Goal: Task Accomplishment & Management: Manage account settings

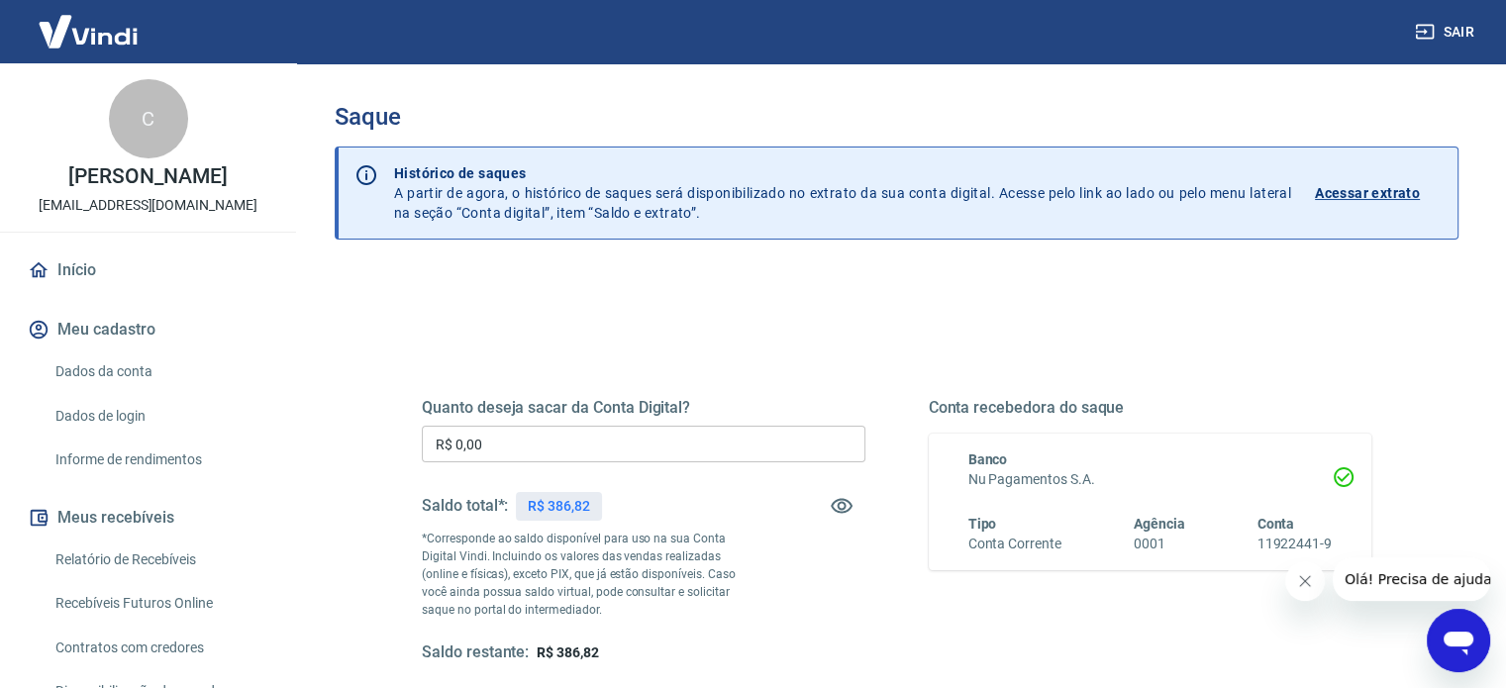
click at [486, 443] on input "R$ 0,00" at bounding box center [643, 444] width 443 height 37
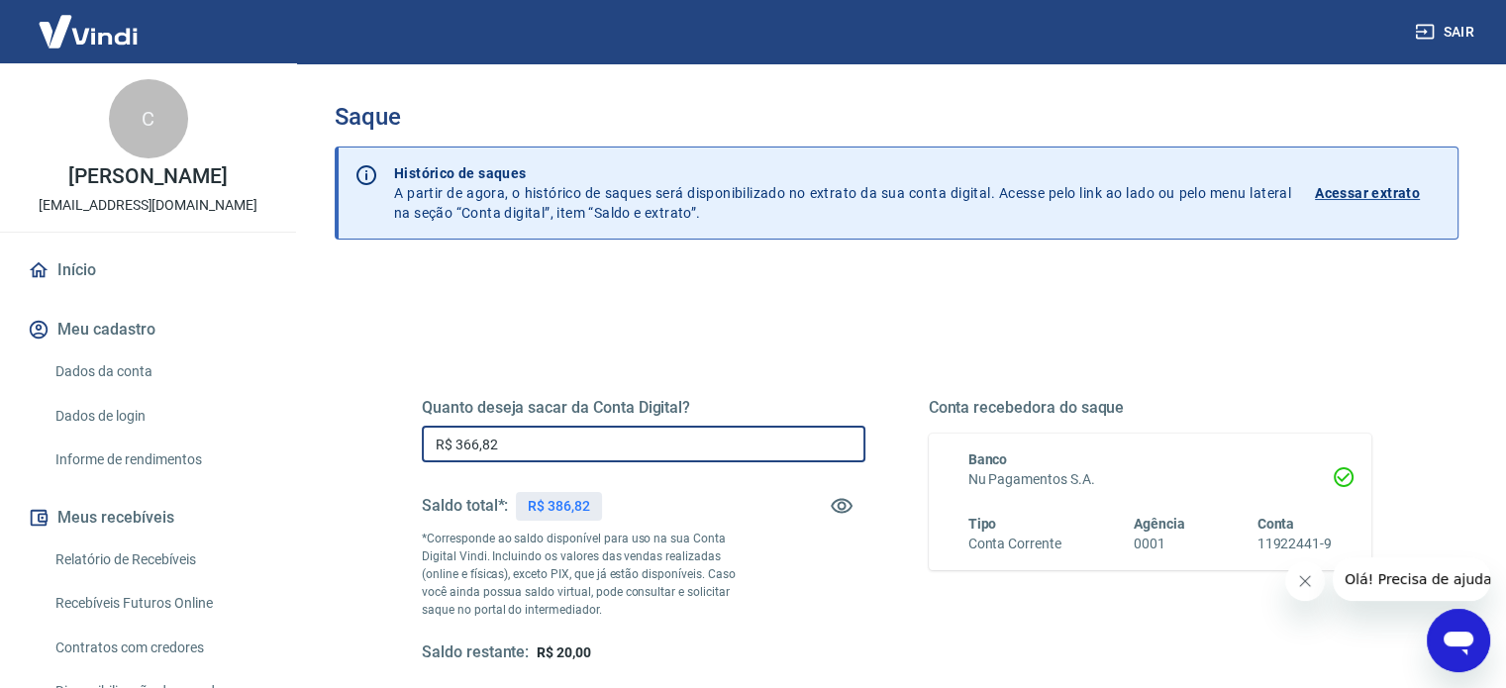
type input "R$ 366,82"
click at [1163, 638] on div "Conta recebedora do saque Banco Nu Pagamentos S.A. Tipo Conta Corrente Agência …" at bounding box center [1150, 530] width 443 height 265
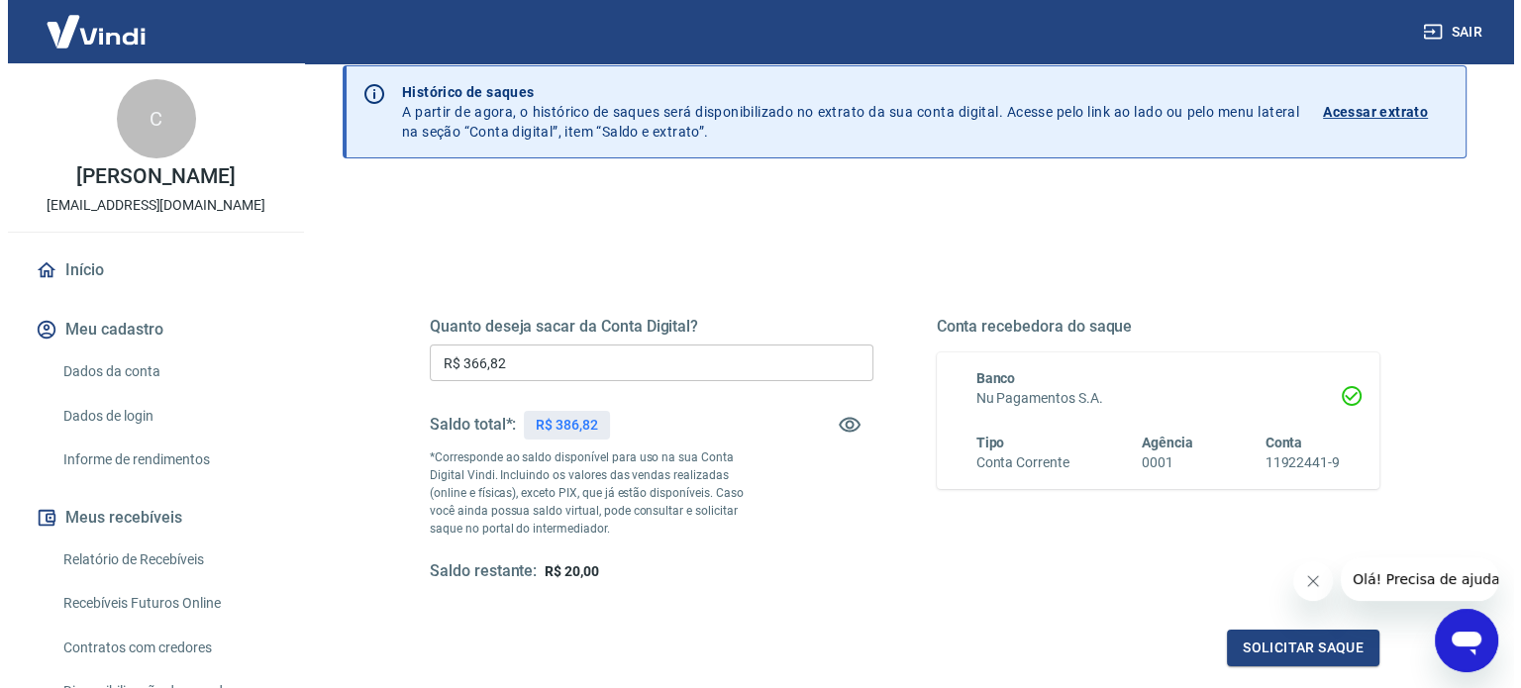
scroll to position [119, 0]
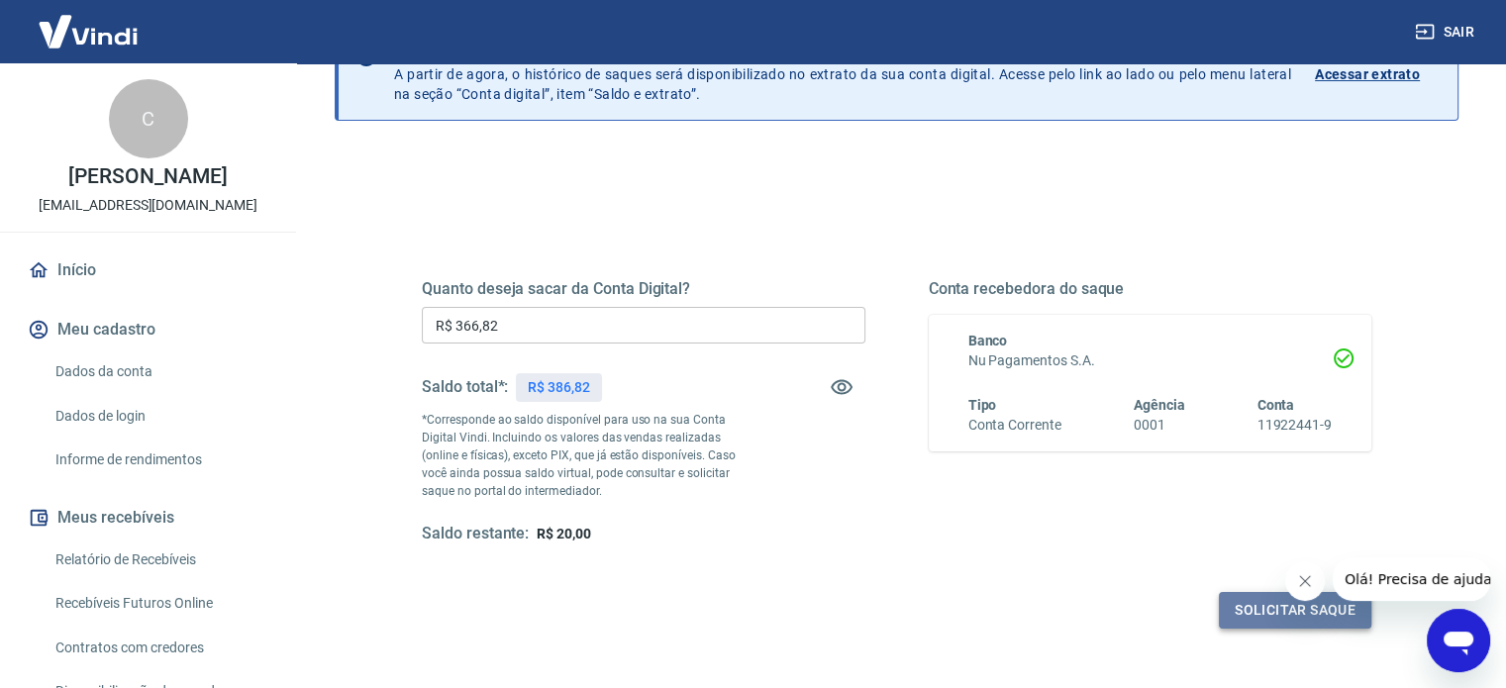
click at [1313, 609] on button "Solicitar saque" at bounding box center [1295, 610] width 152 height 37
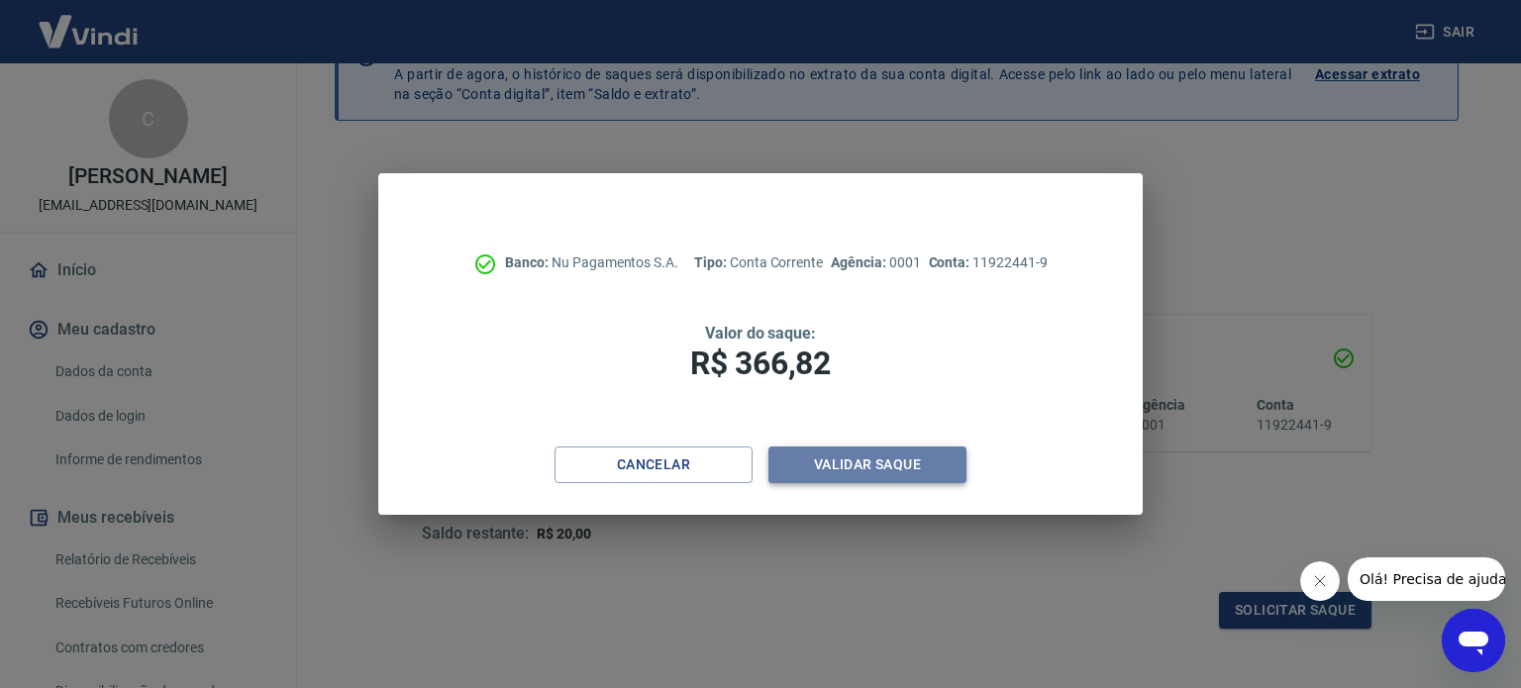
click at [877, 462] on button "Validar saque" at bounding box center [867, 464] width 198 height 37
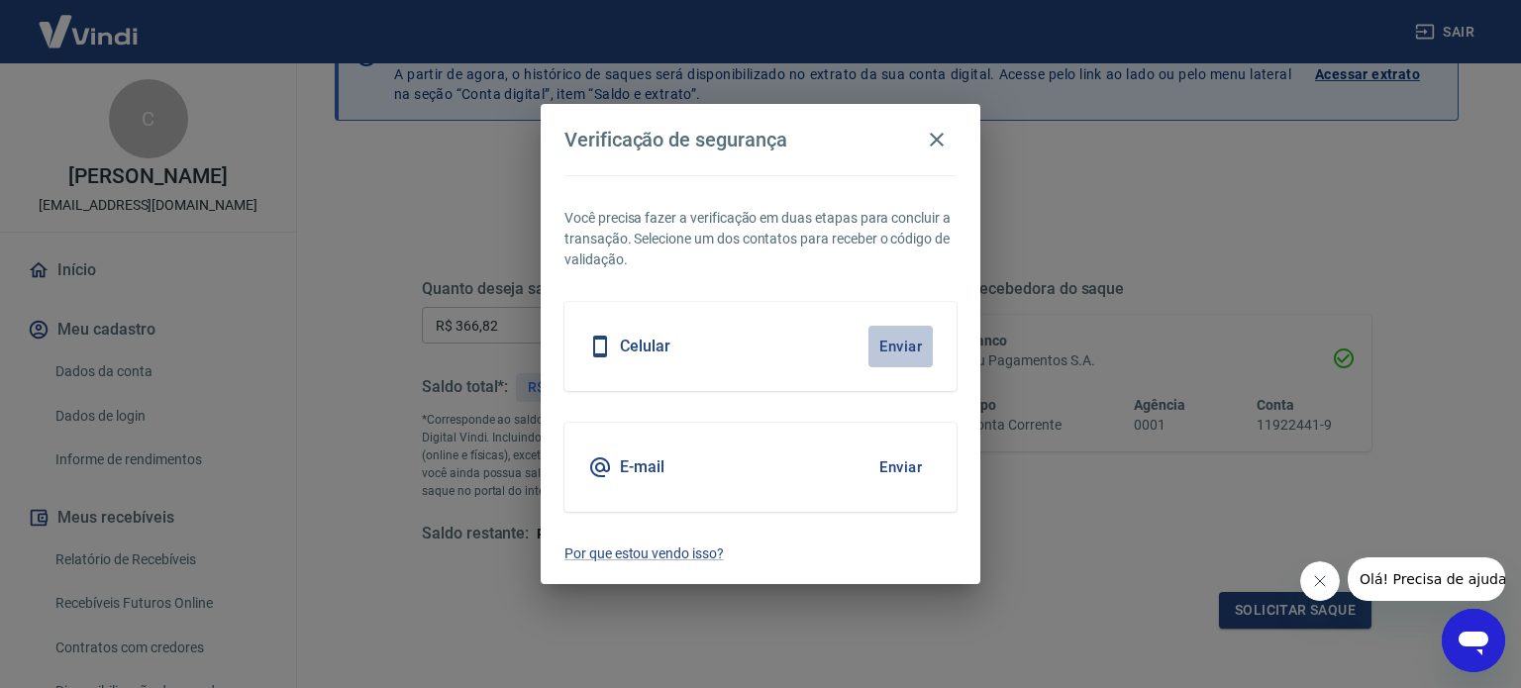
click at [882, 347] on button "Enviar" at bounding box center [900, 347] width 64 height 42
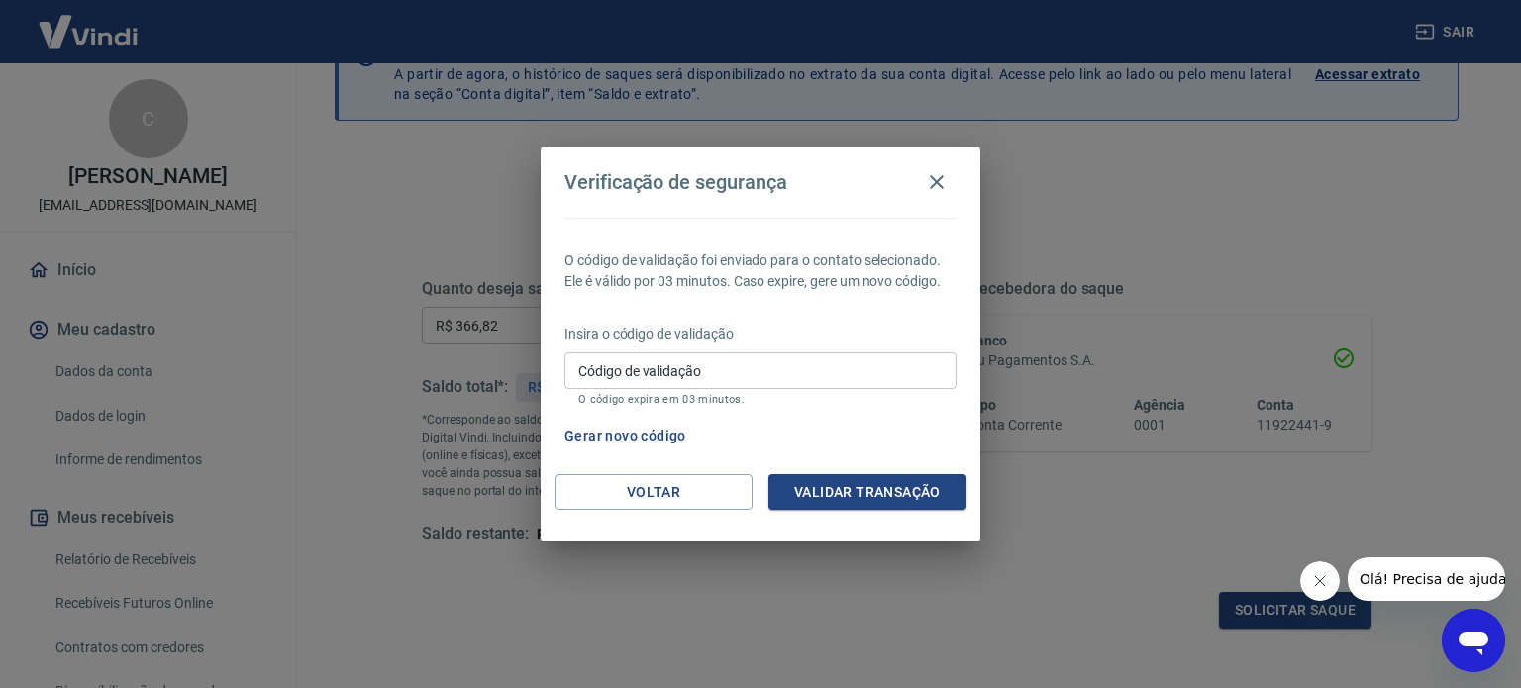
click at [867, 361] on input "Código de validação" at bounding box center [760, 370] width 392 height 37
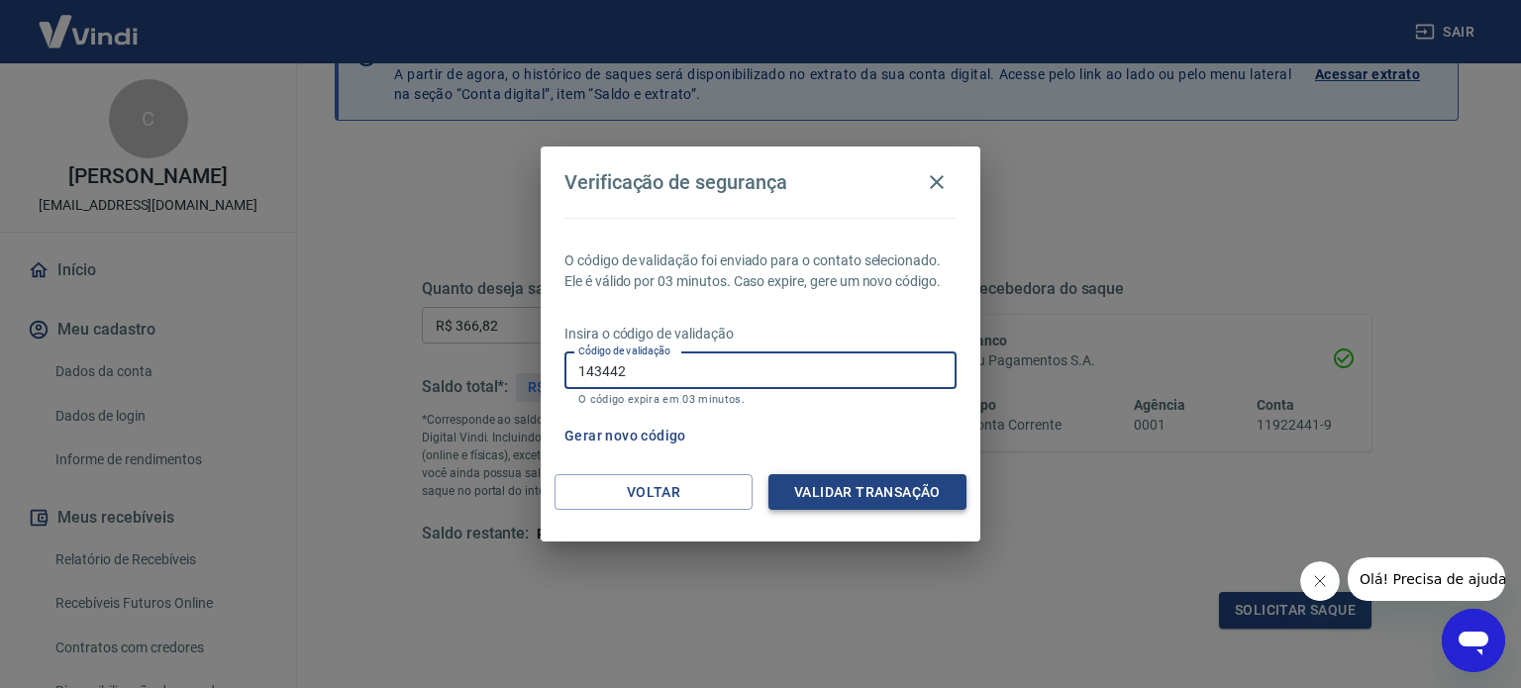
type input "143442"
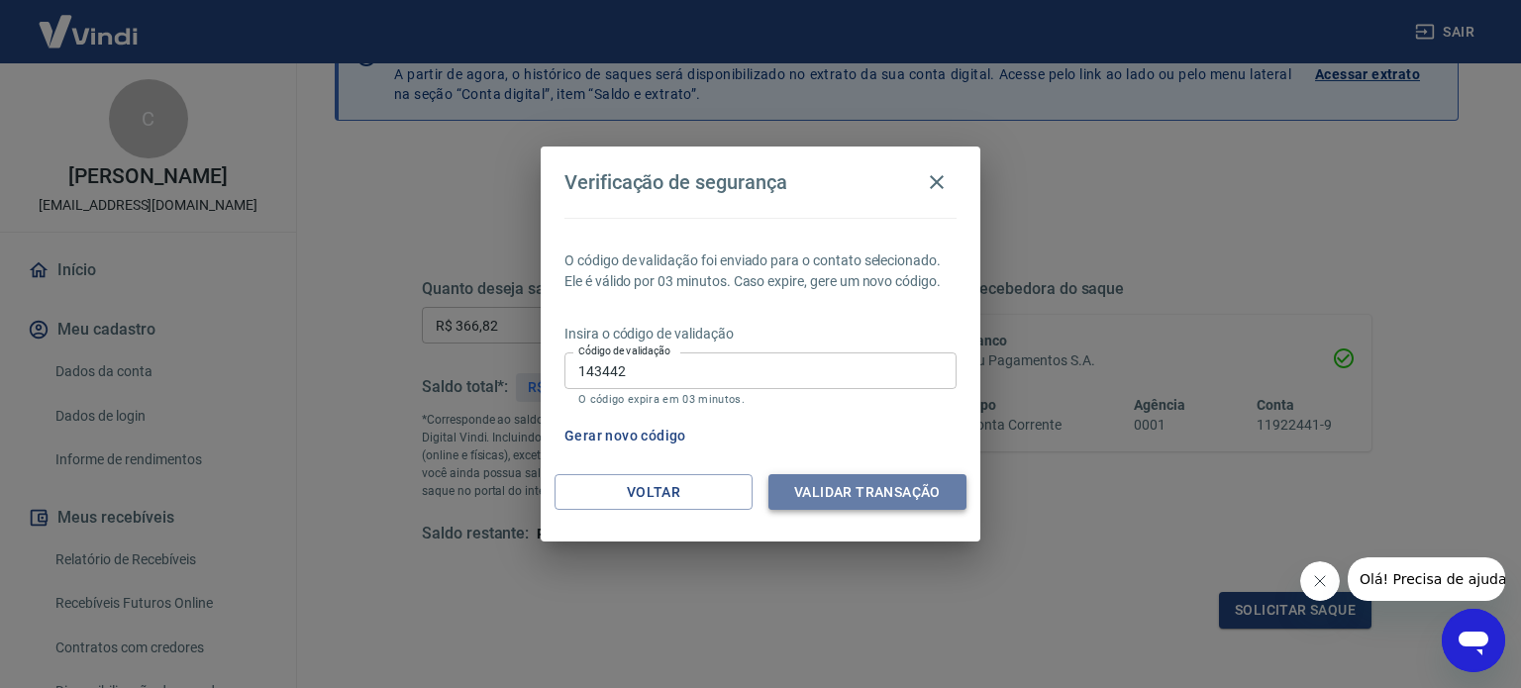
click at [863, 494] on button "Validar transação" at bounding box center [867, 492] width 198 height 37
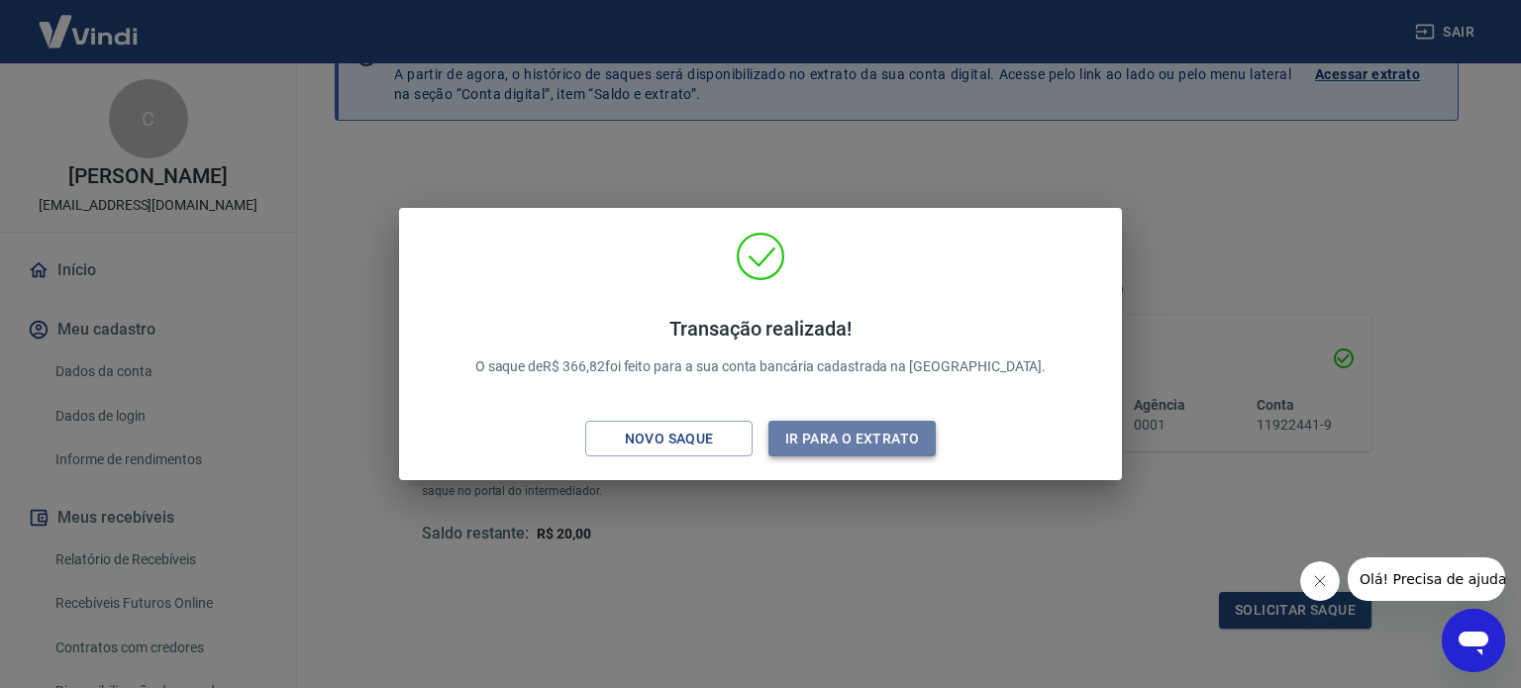
click at [845, 430] on button "Ir para o extrato" at bounding box center [851, 439] width 167 height 37
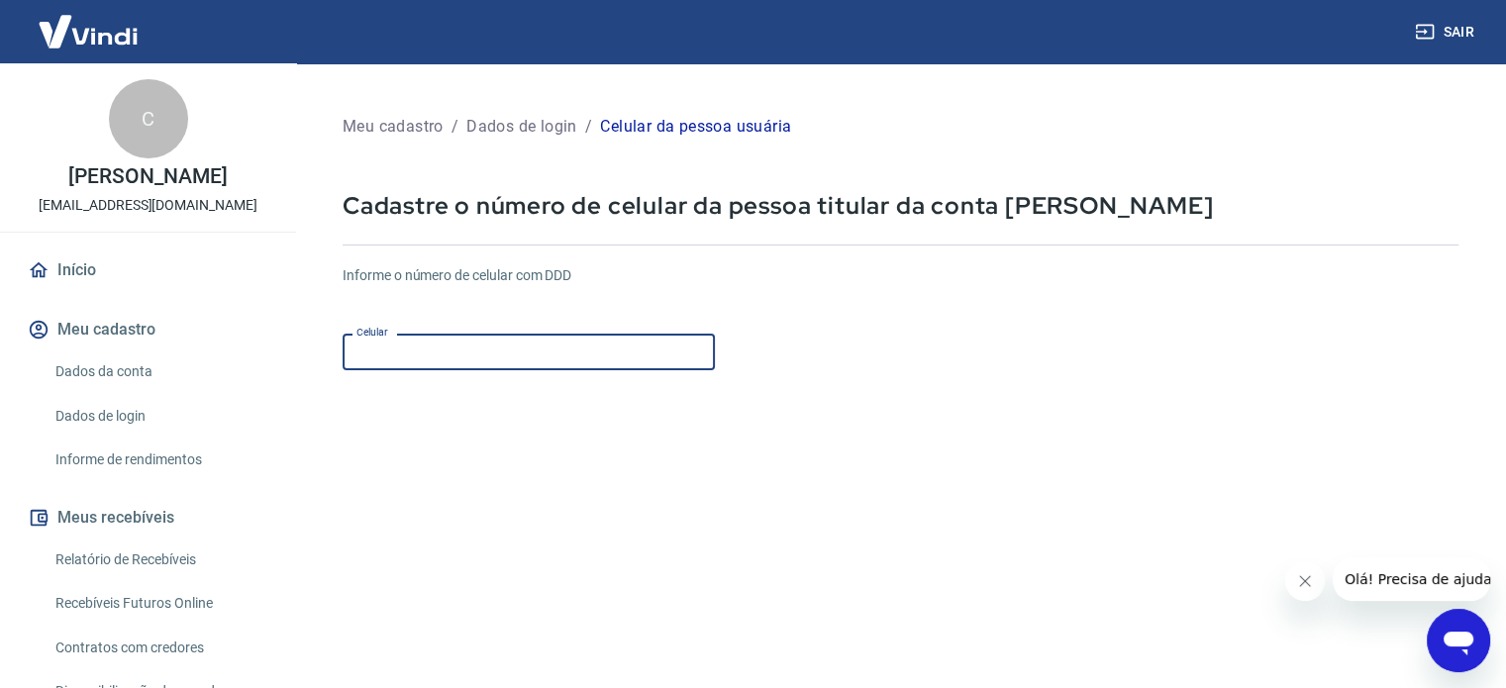
click at [492, 351] on input "Celular" at bounding box center [529, 352] width 372 height 37
type input "(11) 98"
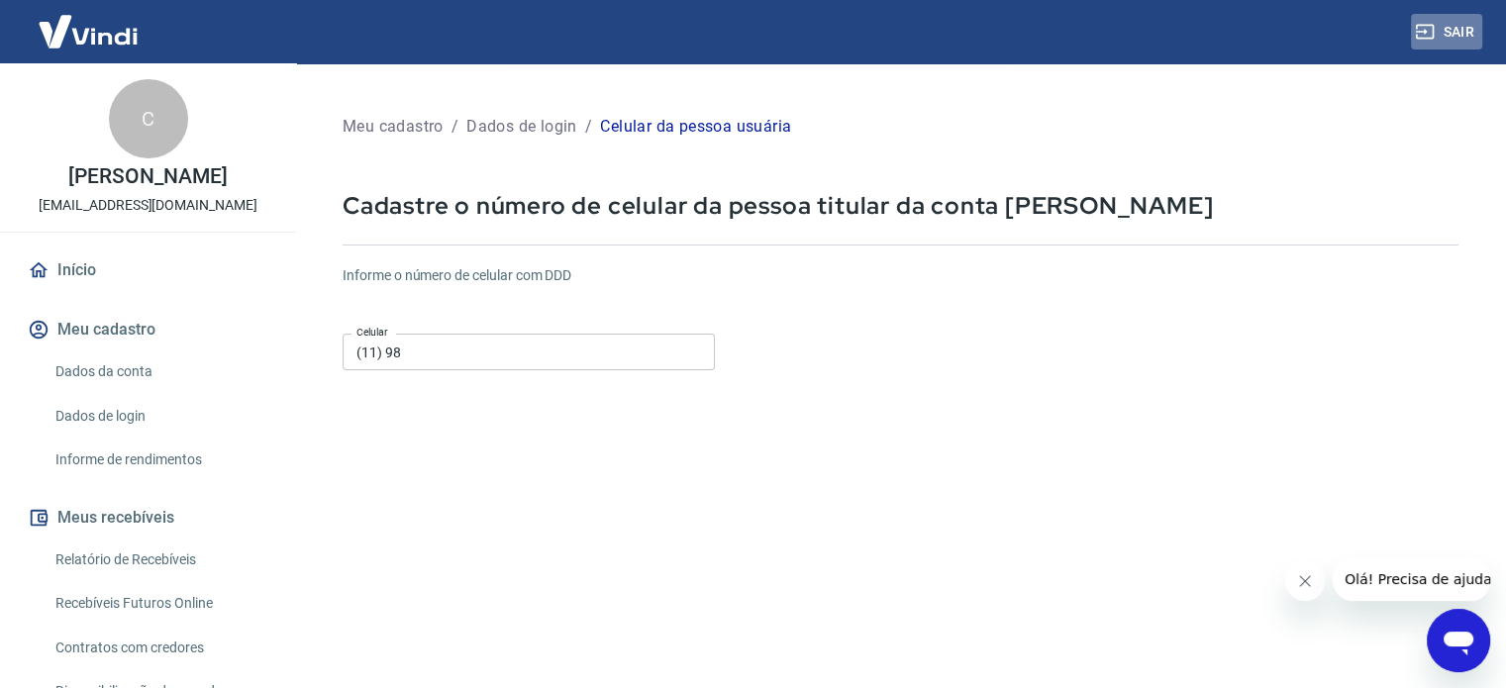
click at [1452, 37] on button "Sair" at bounding box center [1446, 32] width 71 height 37
